Goal: Go to known website: Go to known website

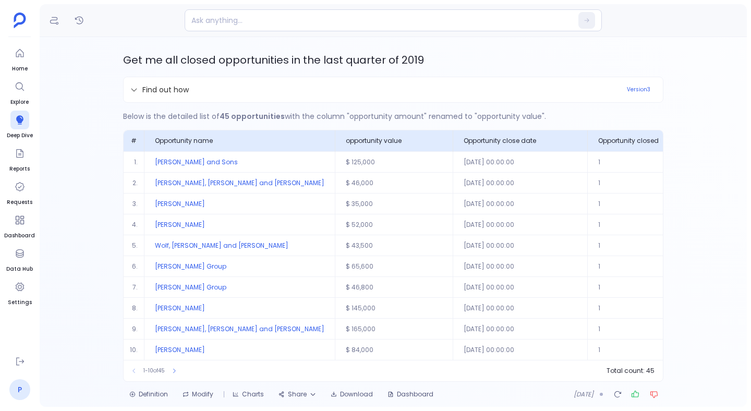
click at [19, 387] on link "P" at bounding box center [19, 389] width 21 height 21
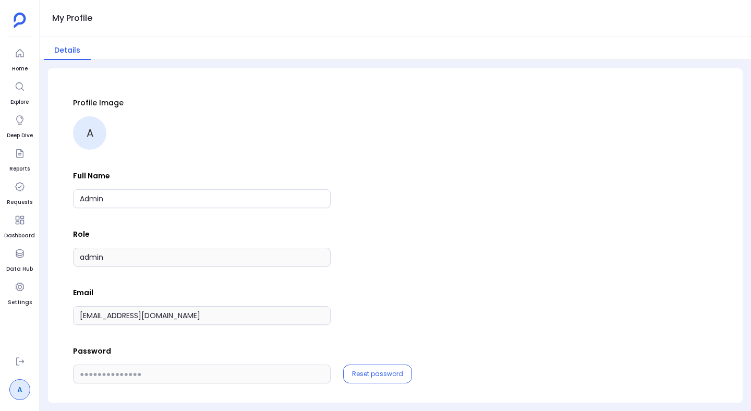
scroll to position [6, 0]
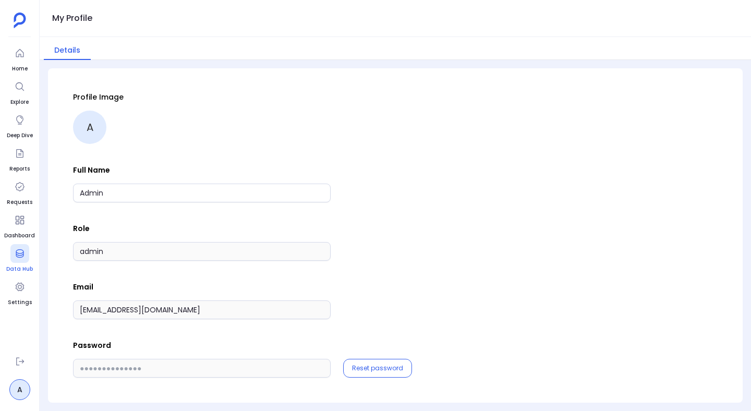
click at [21, 264] on link "Data Hub" at bounding box center [19, 258] width 27 height 29
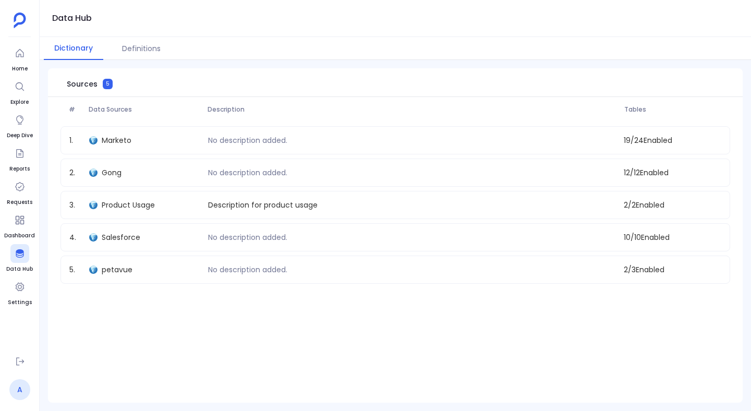
click at [18, 390] on link "A" at bounding box center [19, 389] width 21 height 21
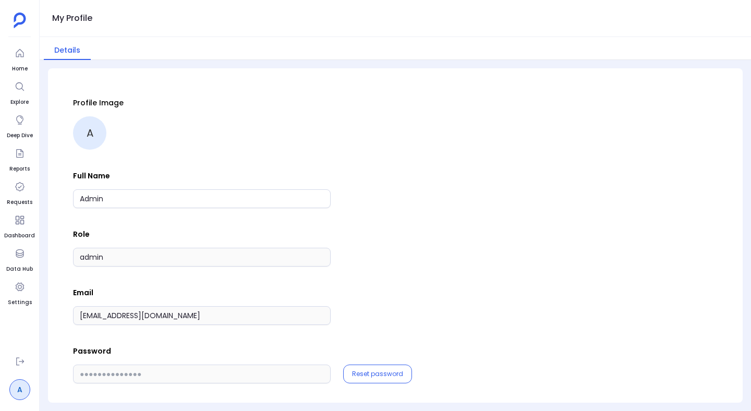
scroll to position [6, 0]
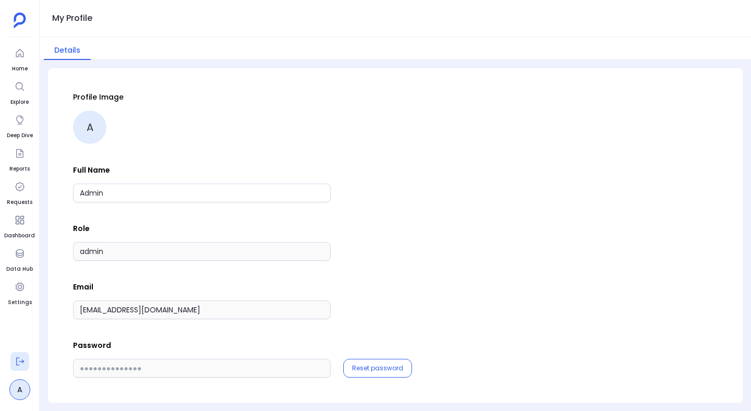
click at [15, 360] on icon at bounding box center [20, 361] width 10 height 10
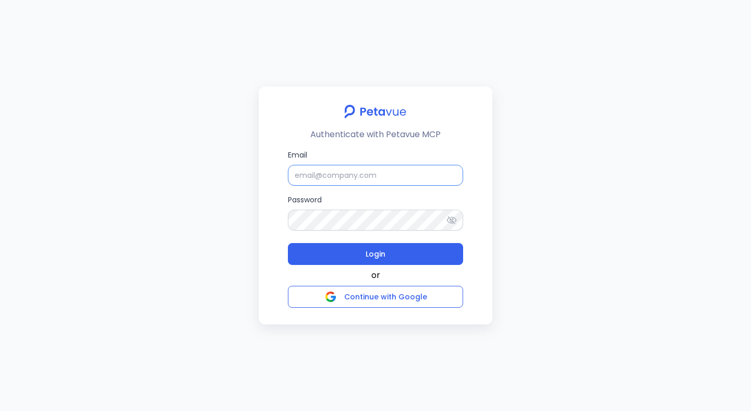
click at [319, 174] on input "Email" at bounding box center [375, 175] width 175 height 21
type input "[EMAIL_ADDRESS][DOMAIN_NAME]"
click at [288, 243] on button "Login" at bounding box center [375, 254] width 175 height 22
